Goal: Task Accomplishment & Management: Manage account settings

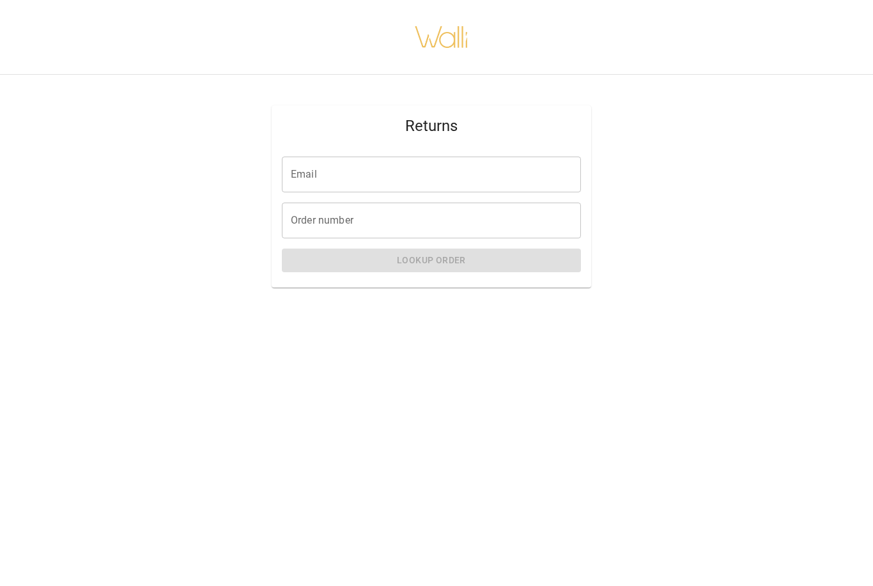
click at [335, 172] on input "Email" at bounding box center [431, 175] width 299 height 36
type input "**********"
click at [360, 211] on input "Order number" at bounding box center [431, 220] width 299 height 36
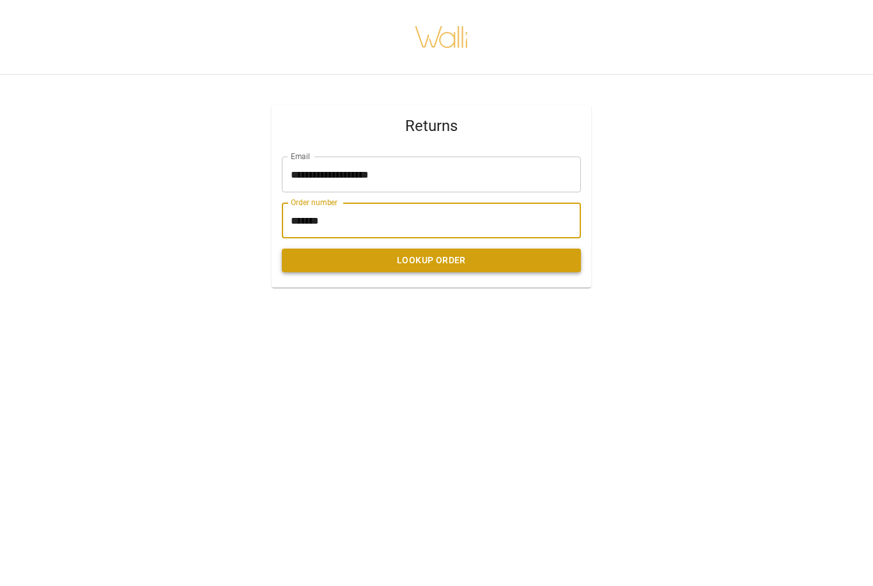
type input "*******"
click at [450, 262] on button "Lookup Order" at bounding box center [431, 260] width 299 height 24
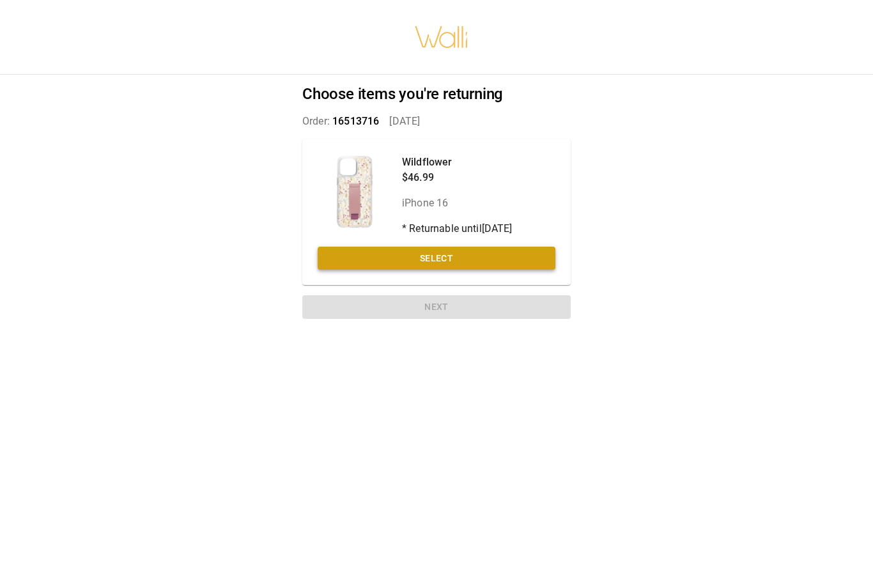
click at [454, 257] on button "Select" at bounding box center [436, 259] width 238 height 24
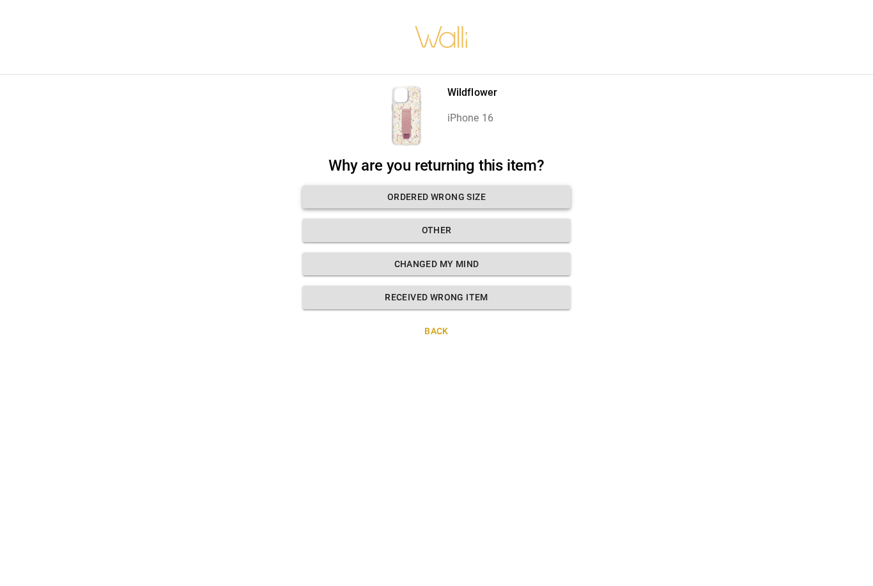
click at [461, 195] on button "Ordered wrong size" at bounding box center [436, 197] width 268 height 24
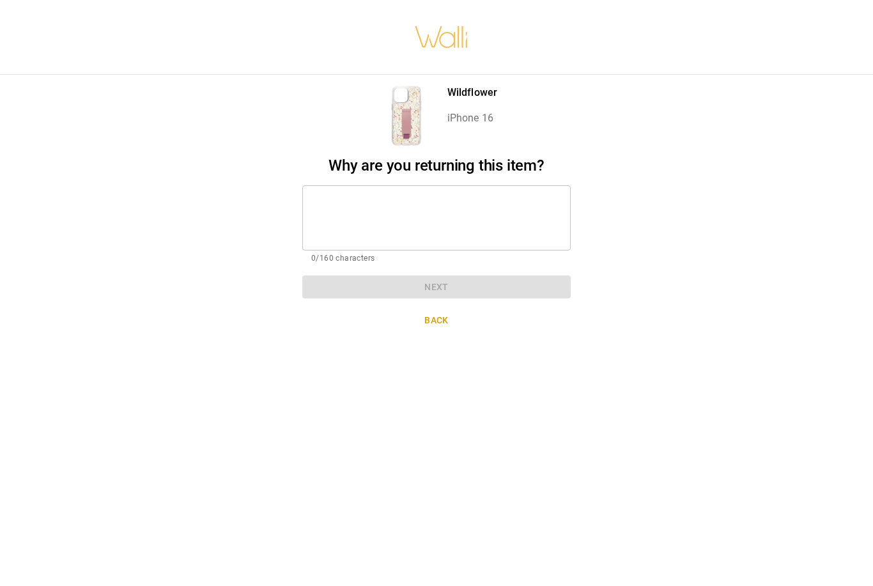
click at [411, 217] on textarea at bounding box center [436, 217] width 250 height 44
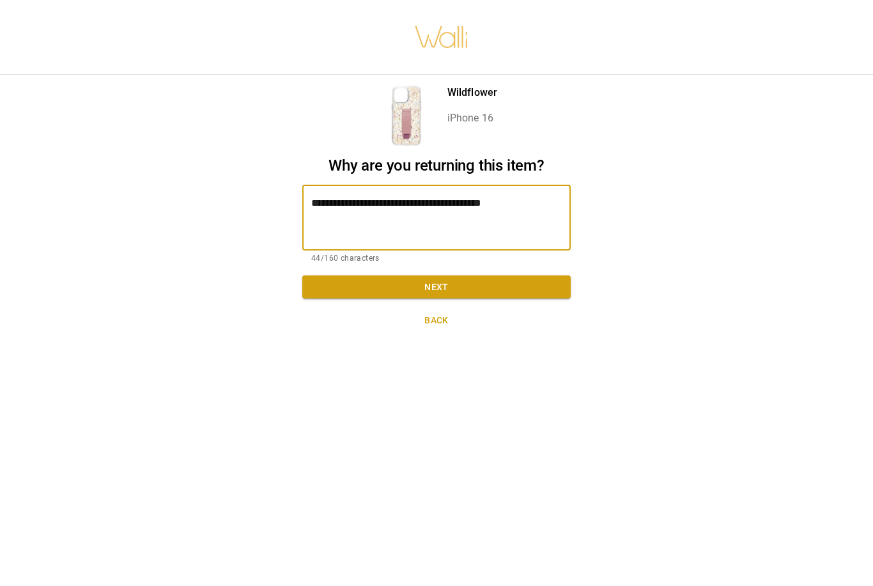
type textarea "**********"
click at [447, 289] on button "Next" at bounding box center [436, 287] width 268 height 24
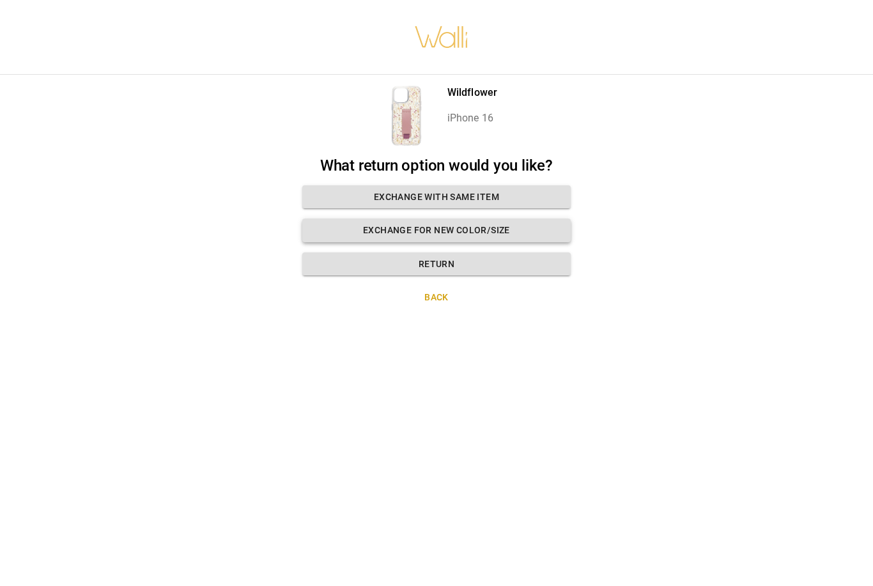
click at [462, 229] on button "Exchange for new color/size" at bounding box center [436, 230] width 268 height 24
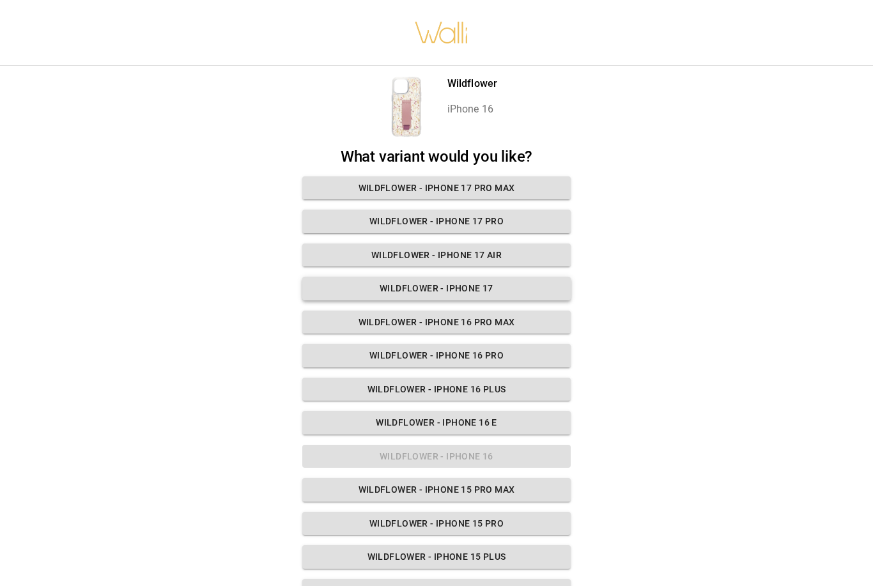
click at [477, 287] on button "Wildflower - iPhone 17" at bounding box center [436, 289] width 268 height 24
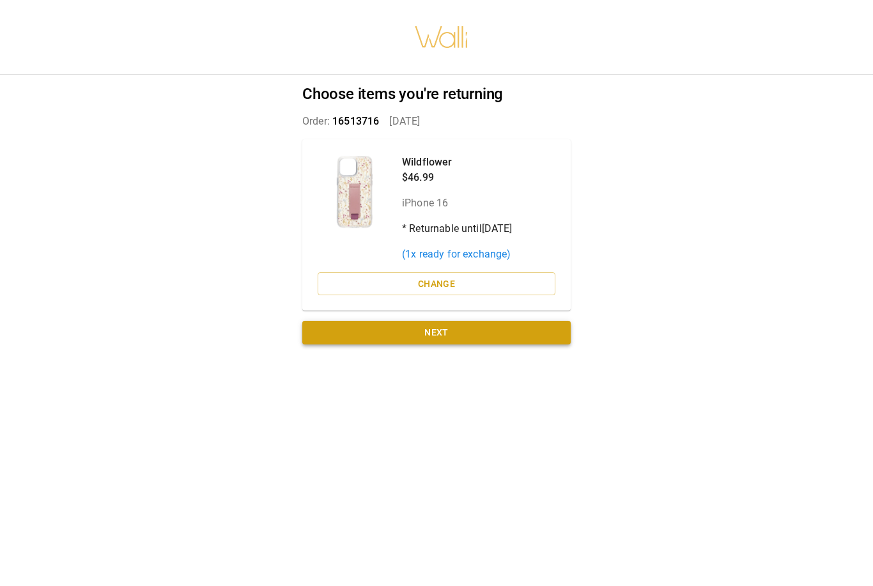
click at [450, 331] on button "Next" at bounding box center [436, 333] width 268 height 24
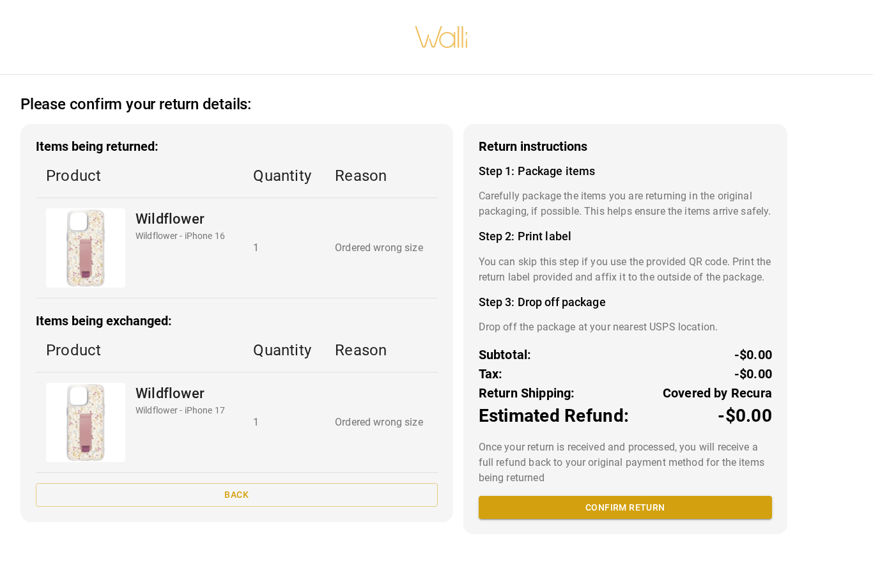
scroll to position [41, 0]
click at [624, 496] on button "Confirm return" at bounding box center [624, 508] width 293 height 24
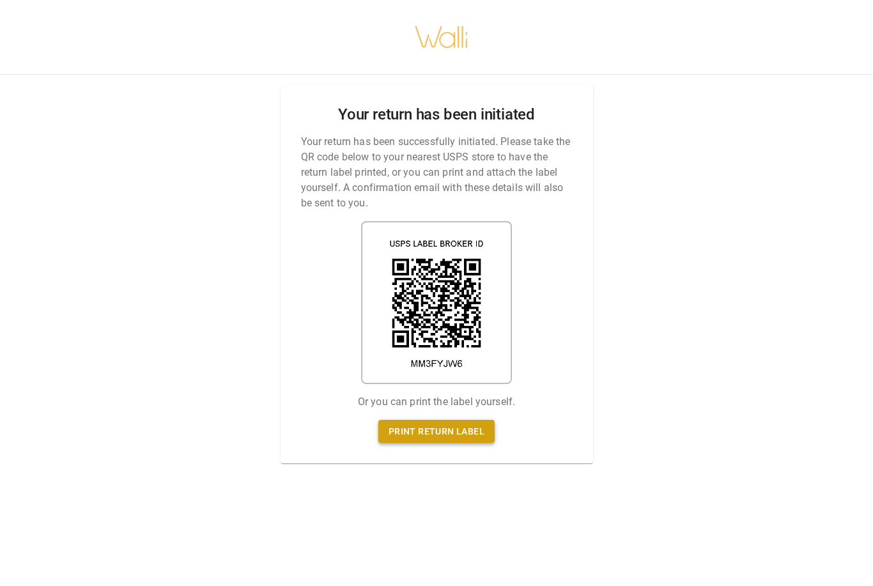
click at [457, 420] on link "Print return label" at bounding box center [436, 432] width 116 height 24
click at [456, 435] on link "Print return label" at bounding box center [436, 432] width 116 height 24
